Goal: Find contact information: Find contact information

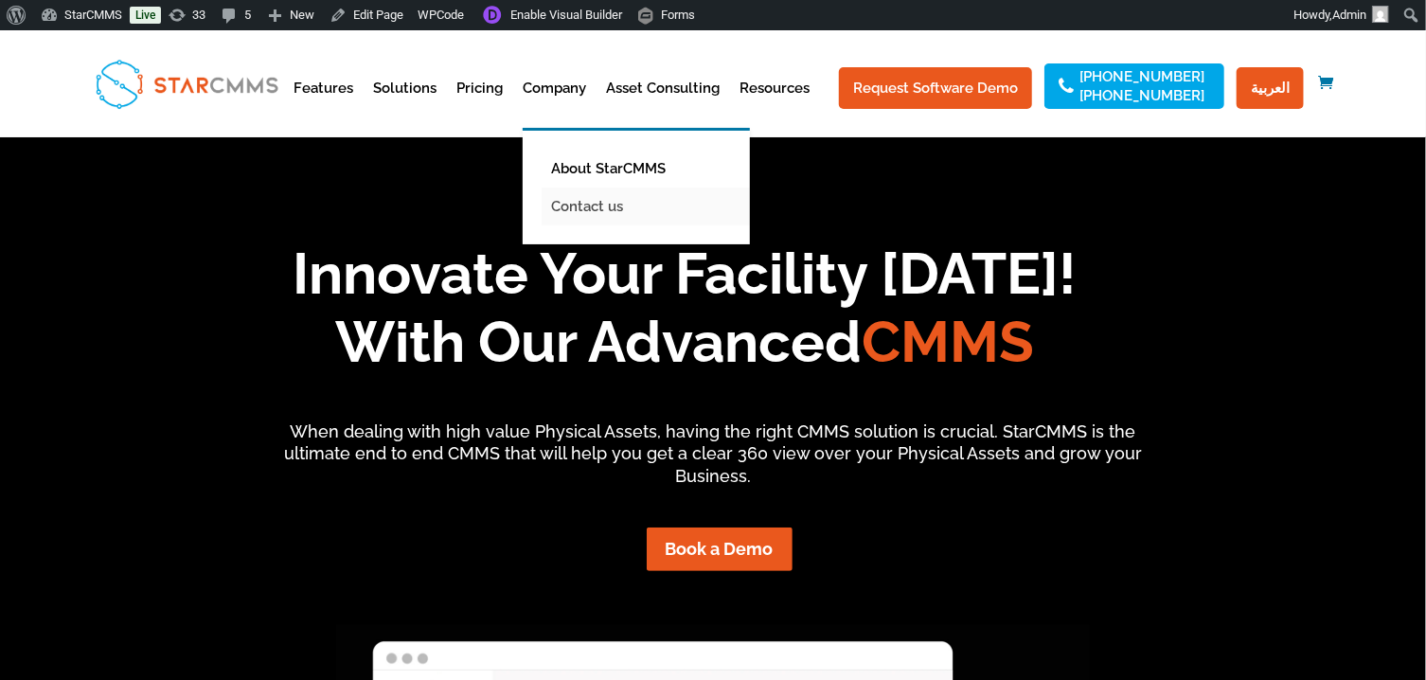
click at [609, 223] on link "Contact us" at bounding box center [650, 206] width 218 height 38
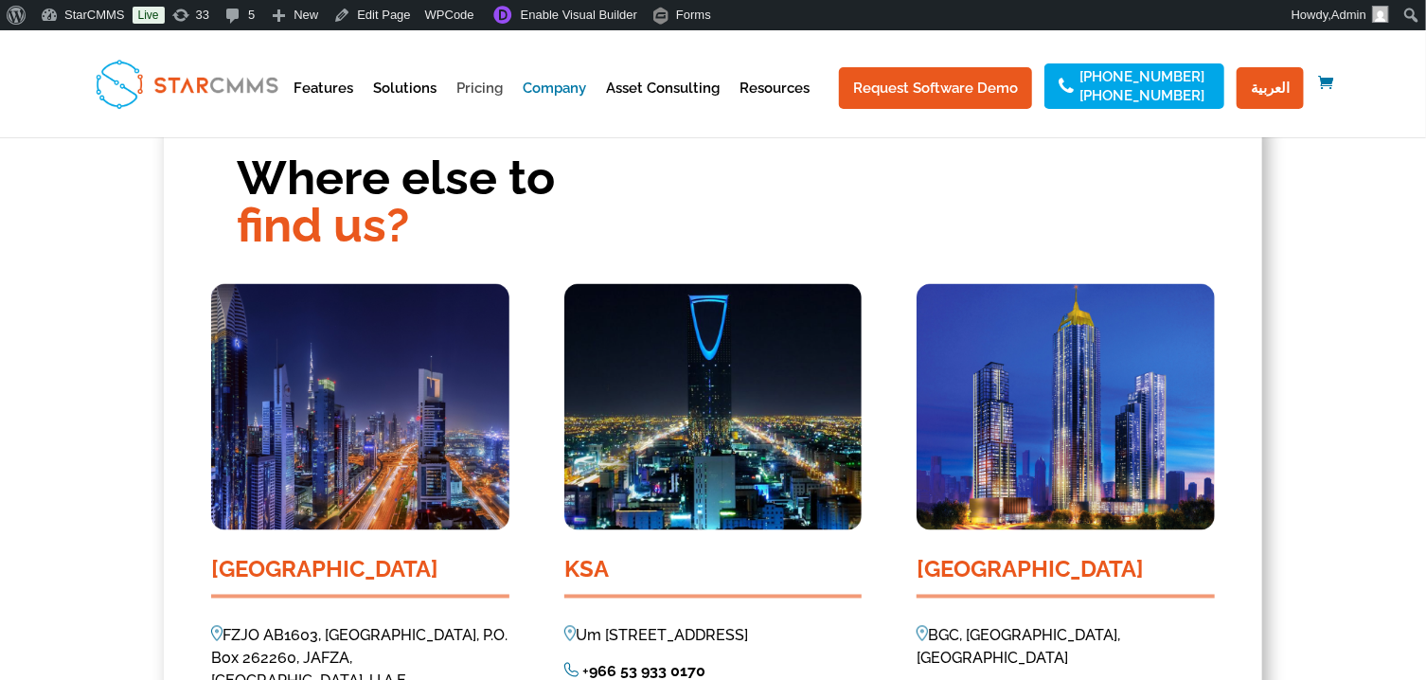
scroll to position [1691, 0]
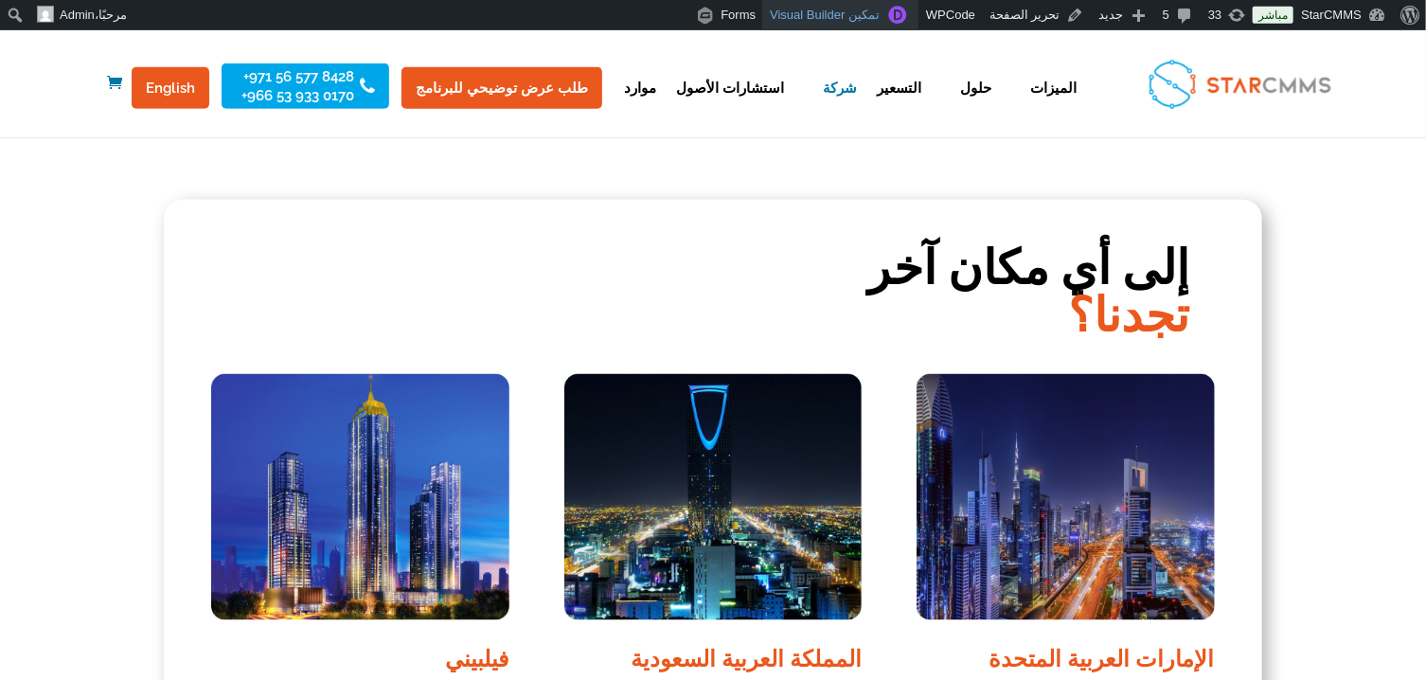
scroll to position [1353, 0]
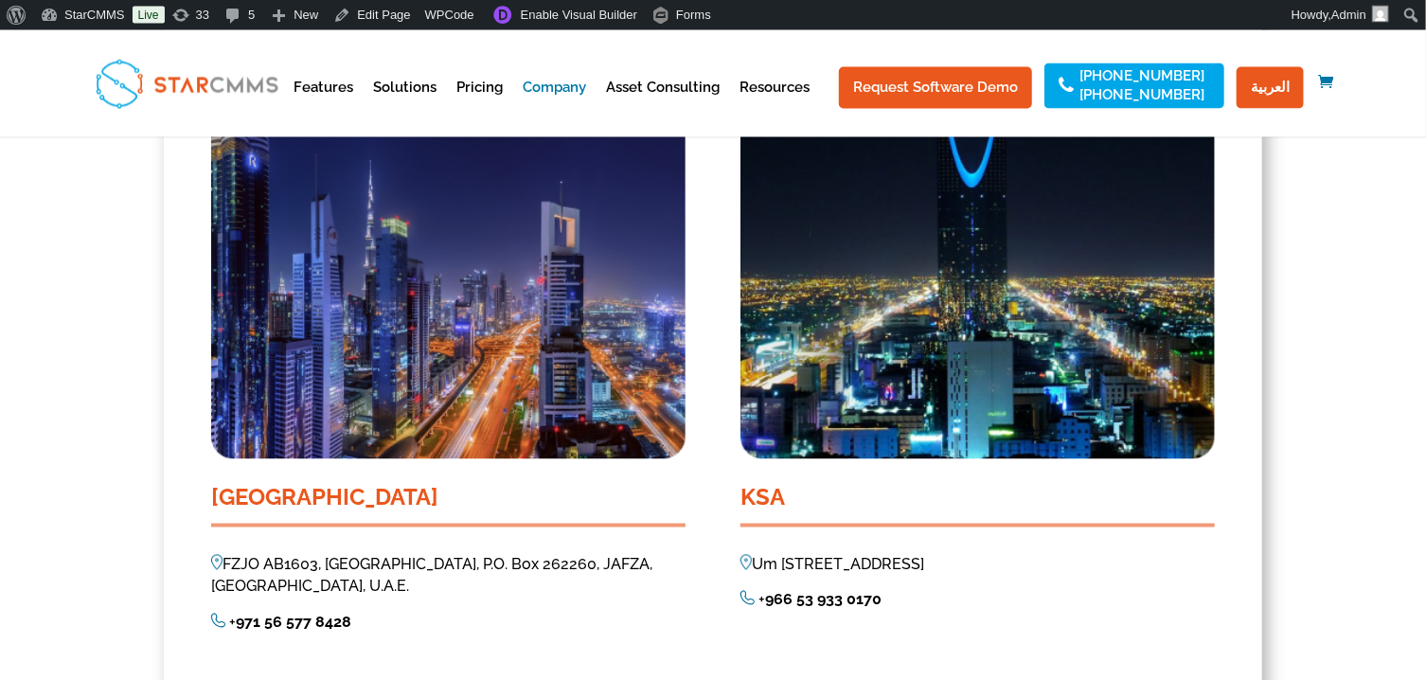
scroll to position [1522, 0]
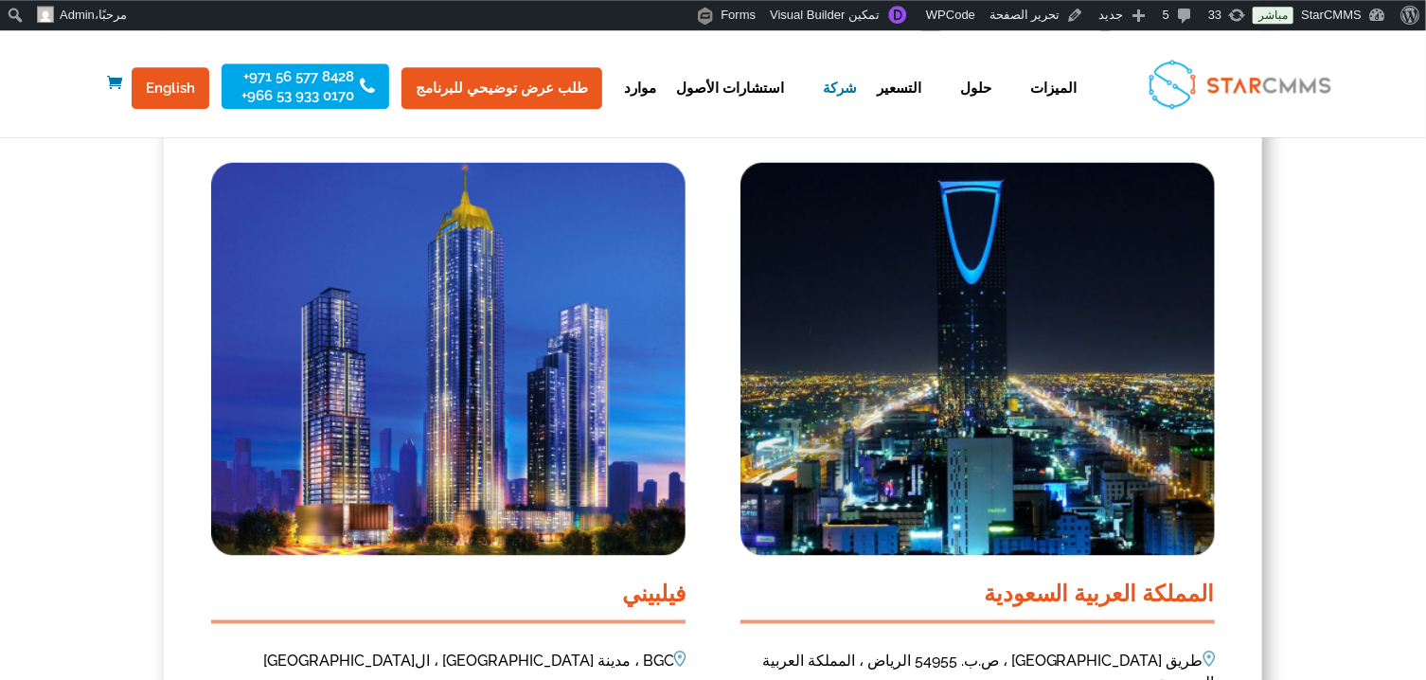
scroll to position [1691, 0]
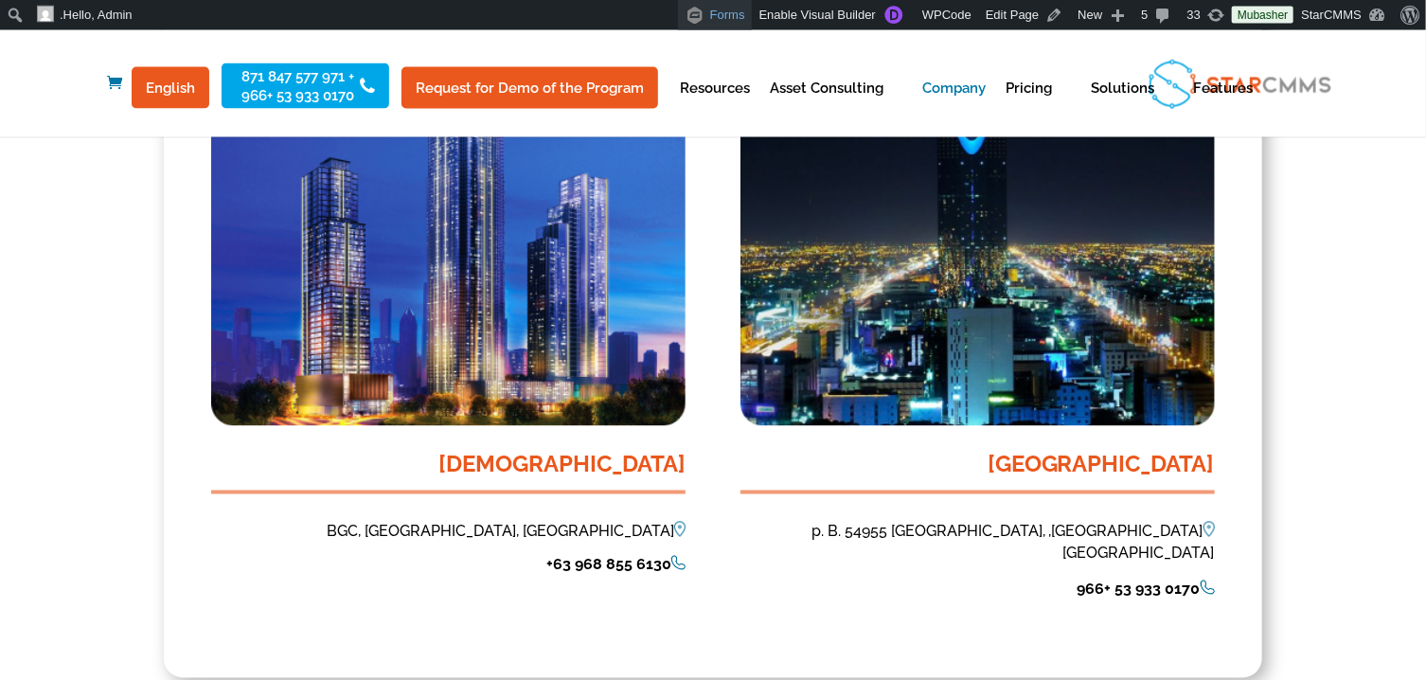
scroll to position [1522, 0]
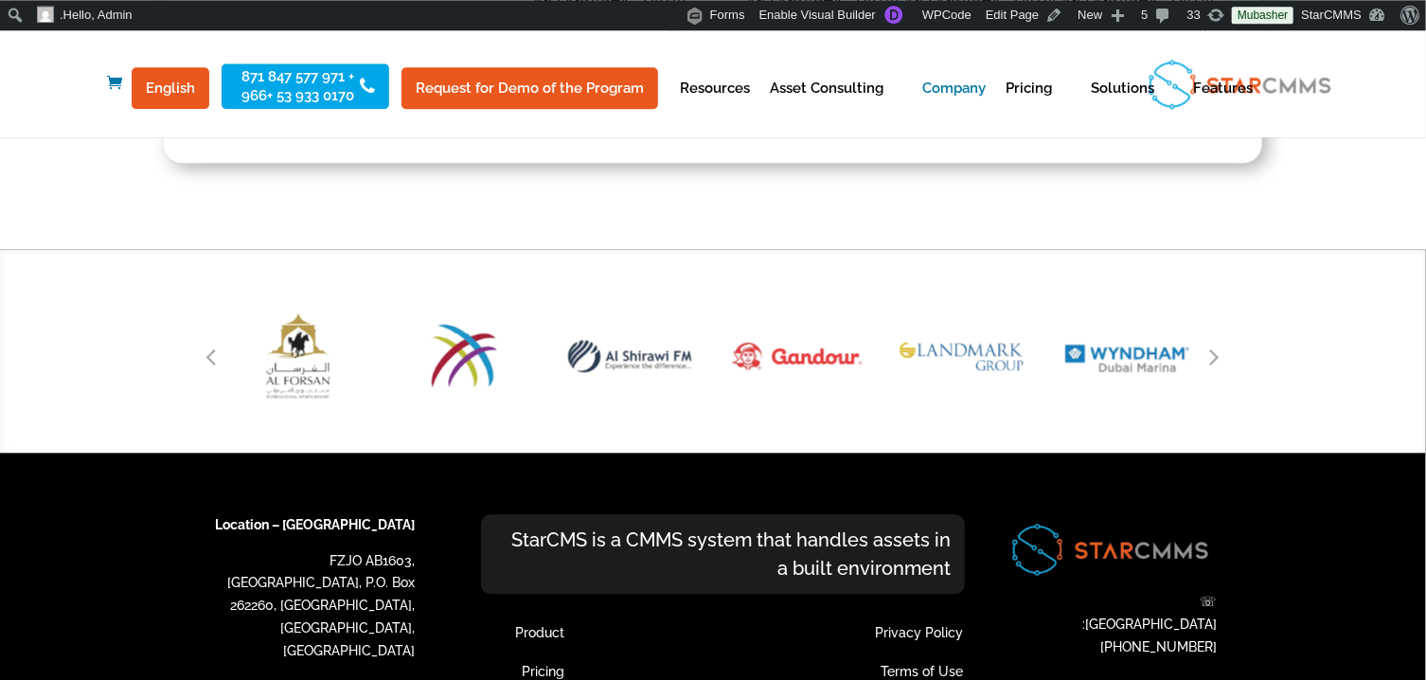
scroll to position [2303, 0]
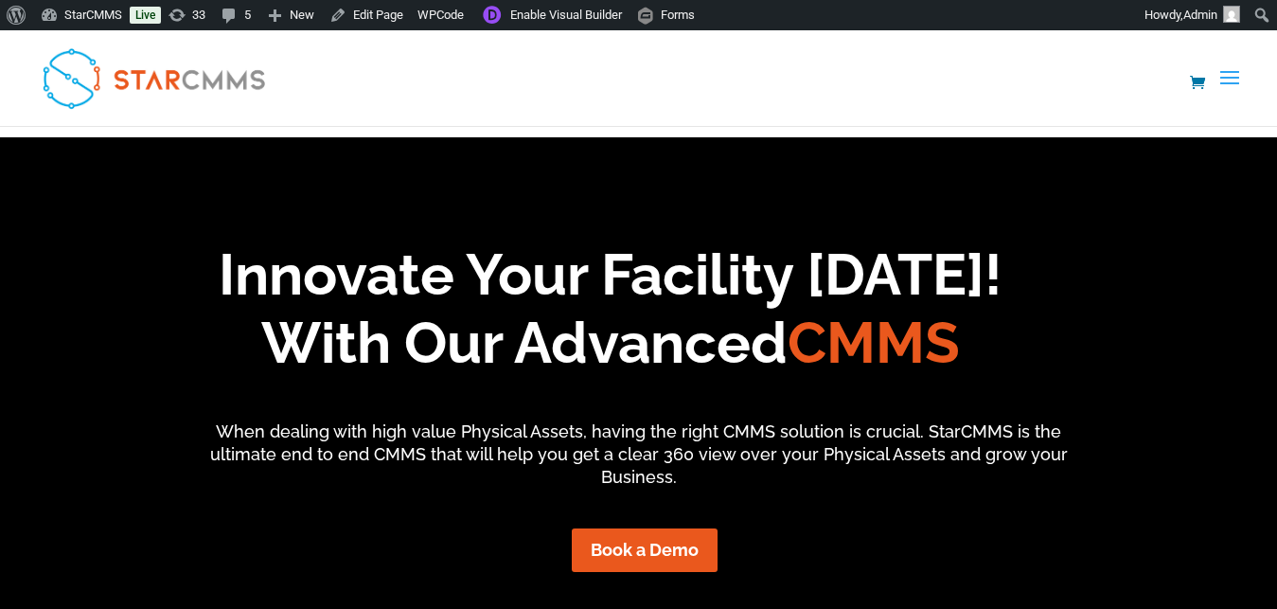
click at [0, 0] on link "Contact us" at bounding box center [0, 0] width 0 height 0
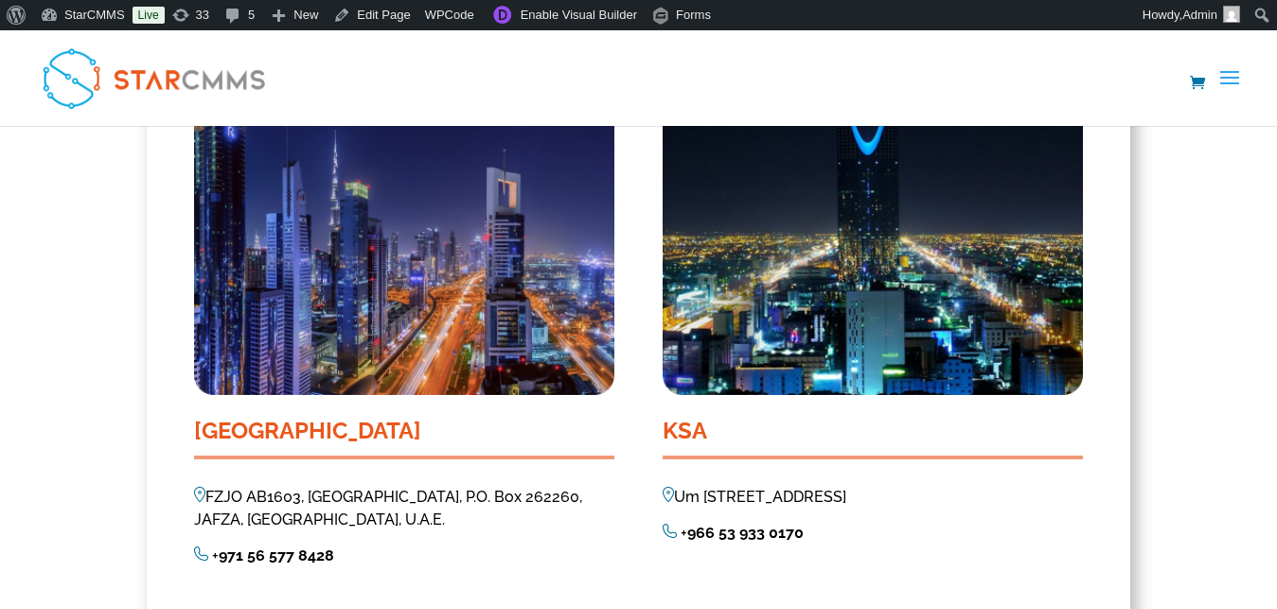
scroll to position [1609, 0]
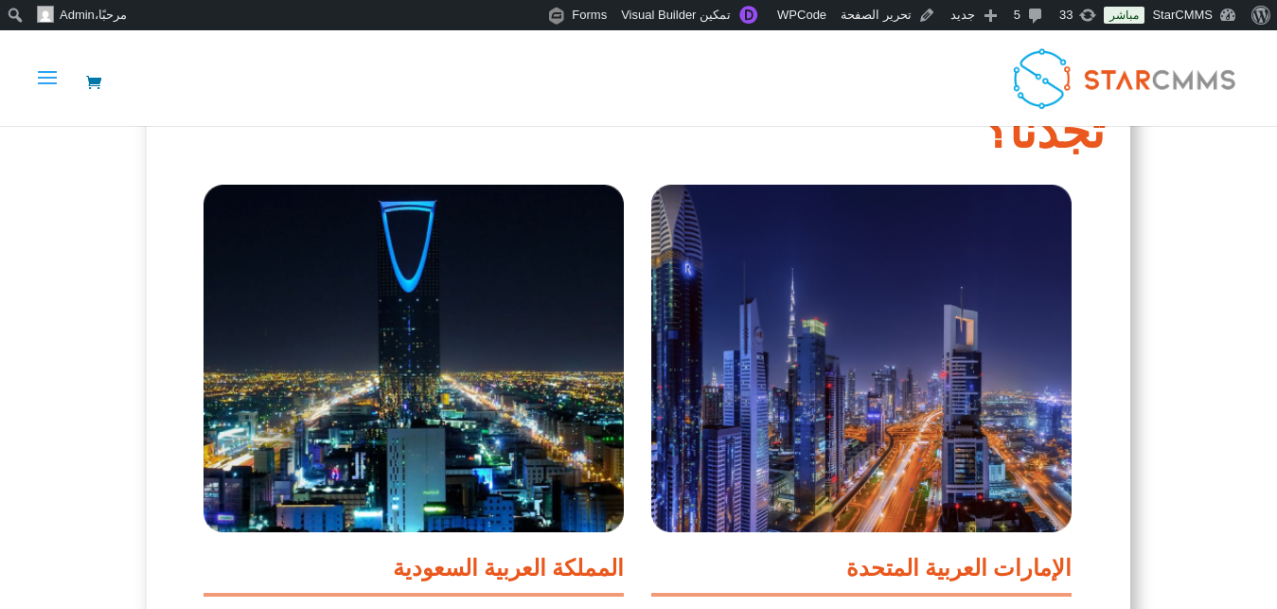
scroll to position [1609, 0]
